Goal: Transaction & Acquisition: Download file/media

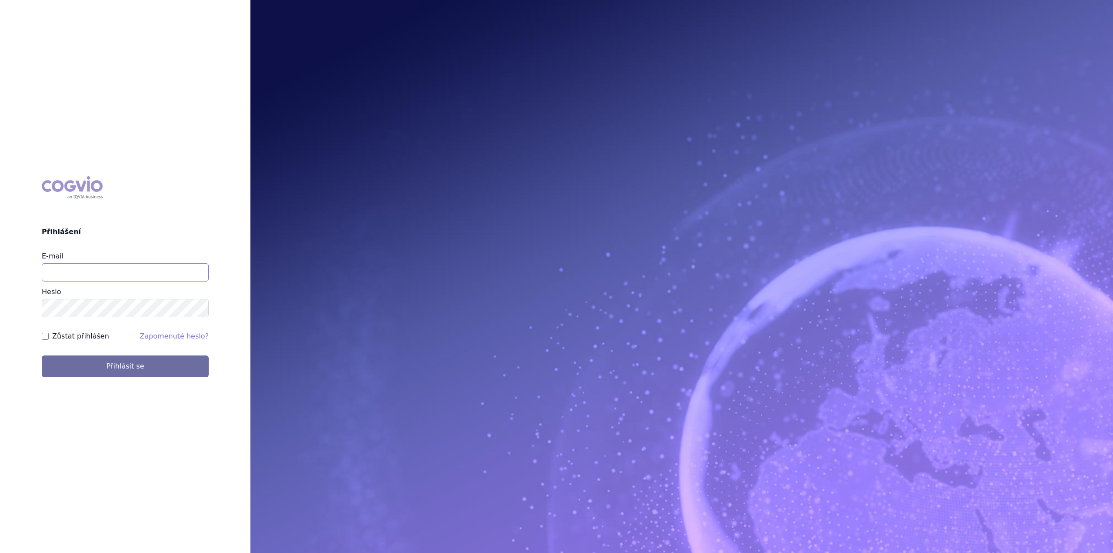
click at [155, 270] on input "E-mail" at bounding box center [125, 272] width 167 height 18
type input "[PERSON_NAME][EMAIL_ADDRESS][DOMAIN_NAME]"
click at [42, 355] on button "Přihlásit se" at bounding box center [125, 366] width 167 height 22
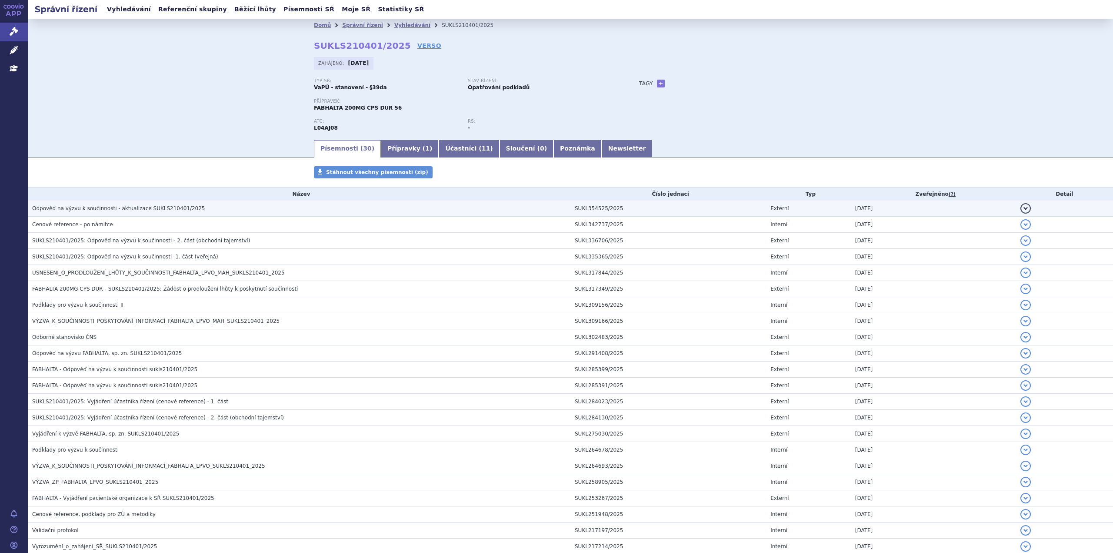
click at [165, 208] on span "Odpověď na výzvu k součinnosti - aktualizace SUKLS210401/2025" at bounding box center [118, 208] width 173 height 6
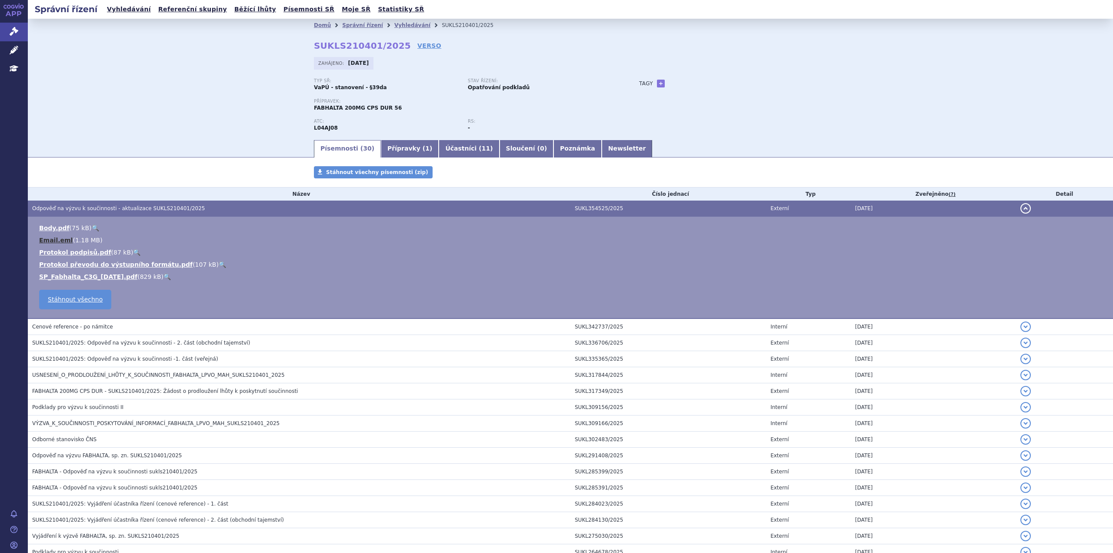
click at [58, 237] on link "Email.eml" at bounding box center [55, 240] width 33 height 7
